Goal: Navigation & Orientation: Find specific page/section

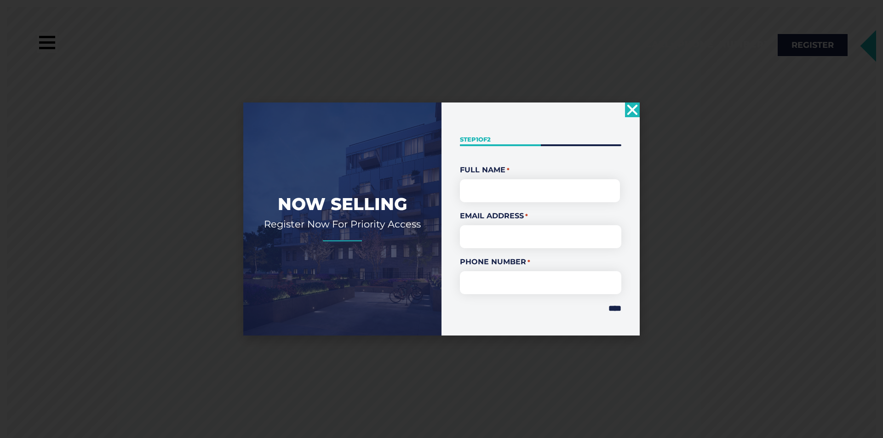
click at [636, 113] on use "Close" at bounding box center [632, 109] width 11 height 11
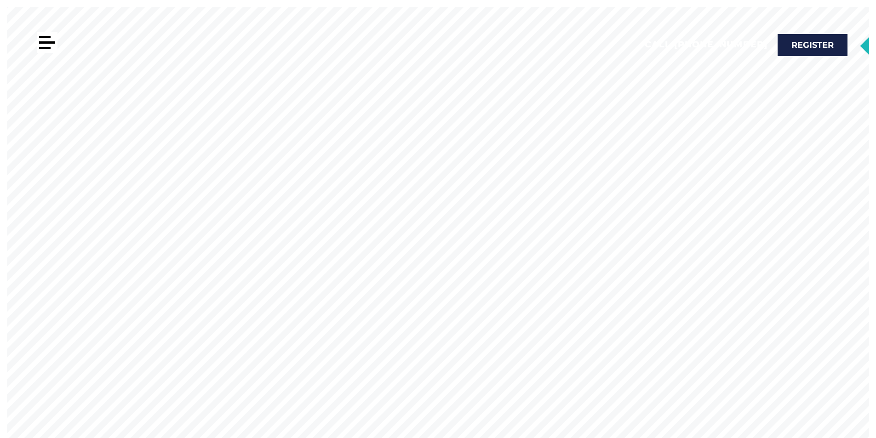
click at [49, 45] on div at bounding box center [47, 42] width 21 height 21
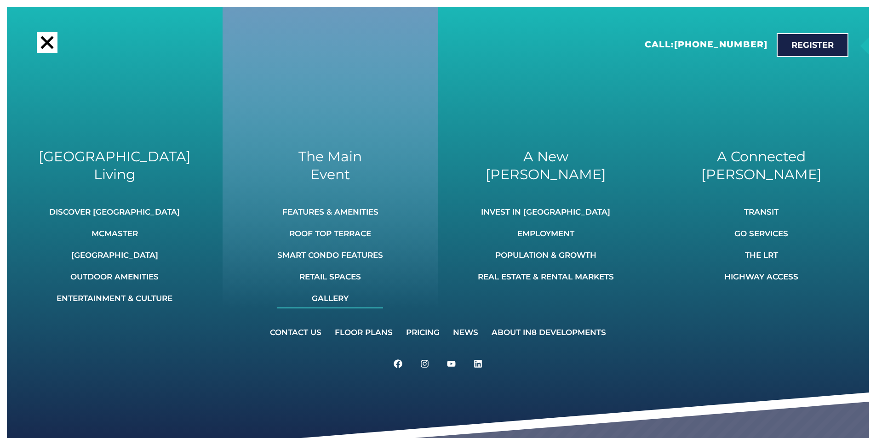
click at [328, 302] on link "Gallery" at bounding box center [330, 298] width 106 height 20
click at [327, 296] on link "Gallery" at bounding box center [330, 298] width 106 height 20
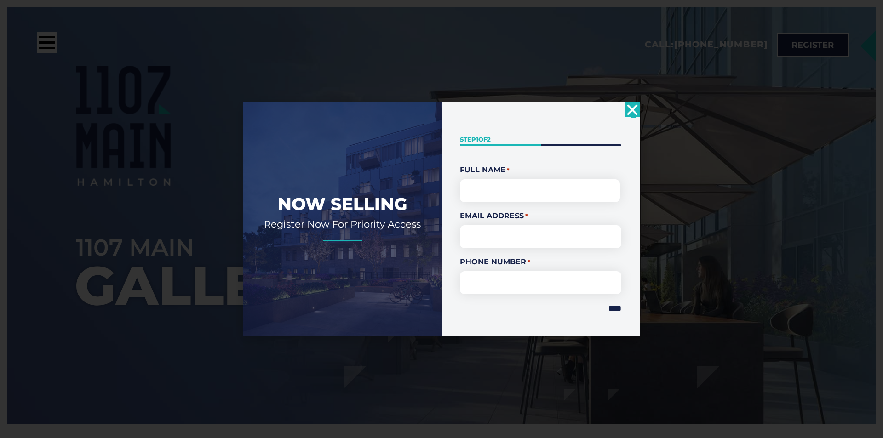
click at [630, 112] on use "Close" at bounding box center [632, 109] width 11 height 11
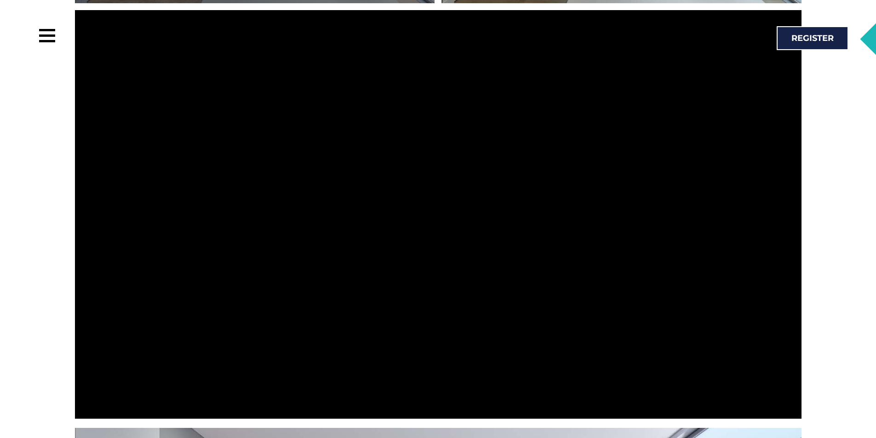
scroll to position [1426, 0]
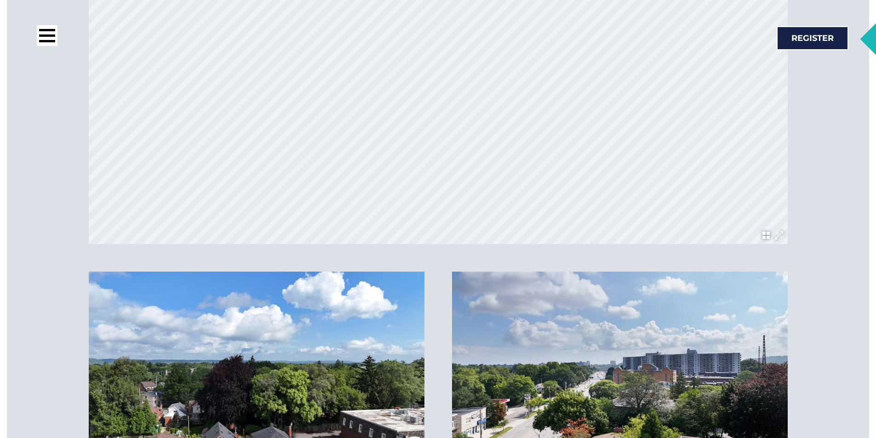
scroll to position [3128, 0]
